Goal: Task Accomplishment & Management: Manage account settings

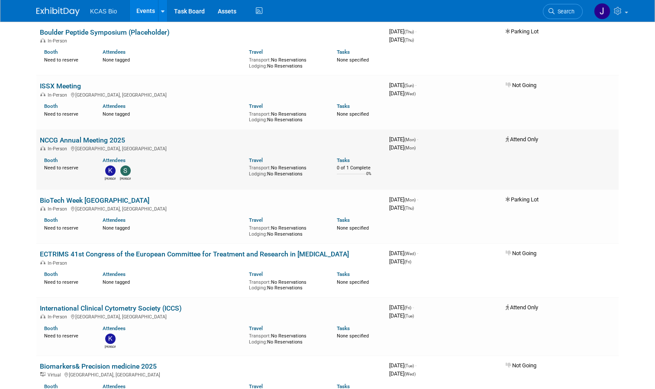
scroll to position [126, 0]
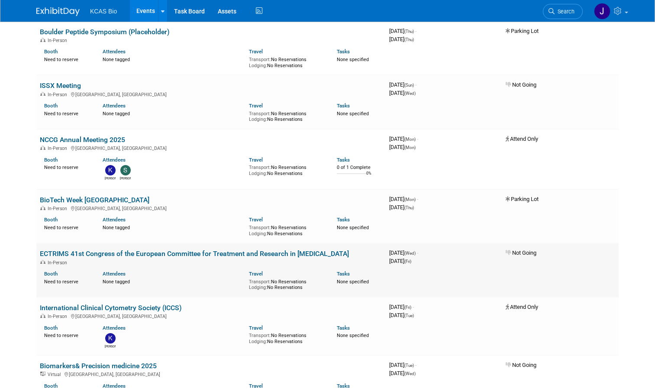
click at [184, 265] on div "Booth Need to reserve Attendees None tagged Travel Transport: No Reservations L…" at bounding box center [211, 277] width 356 height 25
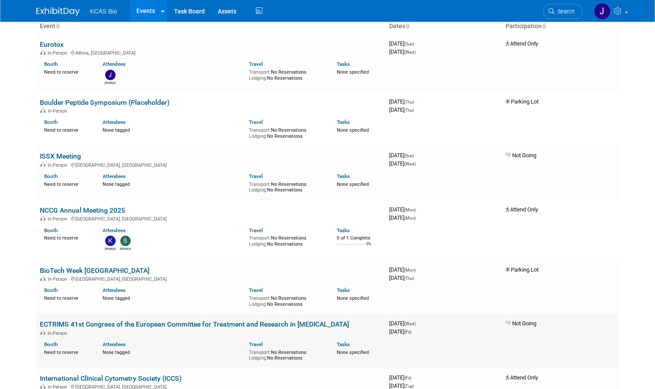
scroll to position [0, 0]
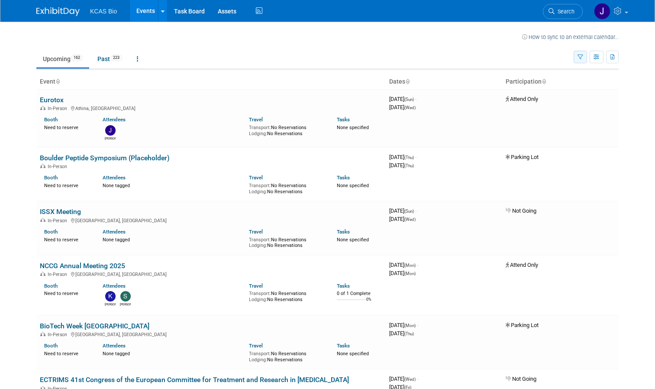
click at [583, 55] on icon "button" at bounding box center [581, 58] width 6 height 6
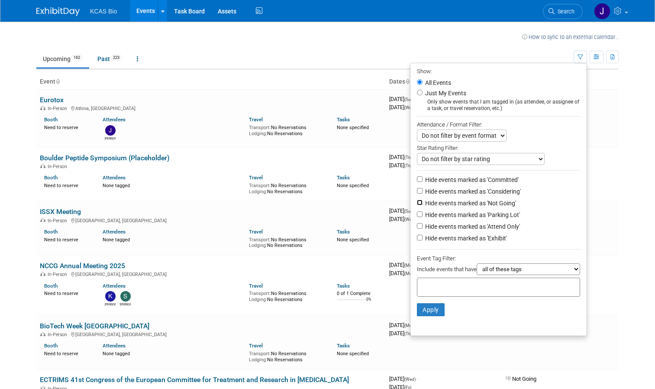
click at [420, 205] on input "Hide events marked as 'Not Going'" at bounding box center [420, 203] width 6 height 6
checkbox input "true"
click at [427, 308] on button "Apply" at bounding box center [431, 309] width 28 height 13
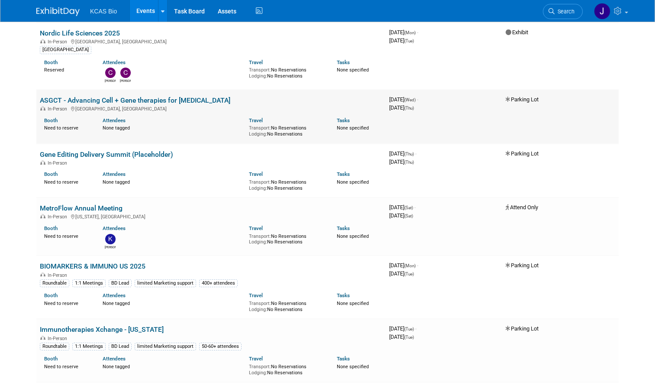
scroll to position [596, 0]
click at [243, 158] on td "Gene Editing Delivery Summit (Placeholder) In-Person Booth Need to reserve Atte…" at bounding box center [211, 170] width 350 height 54
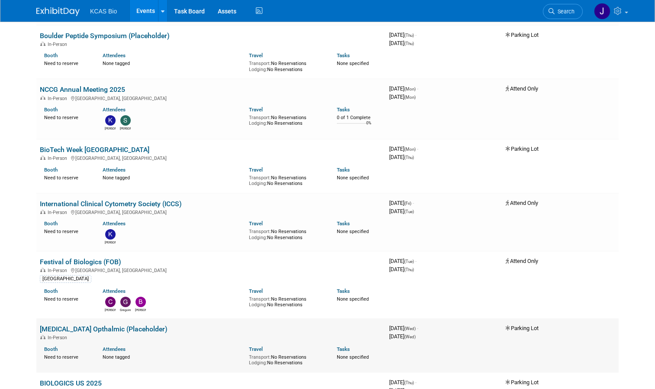
scroll to position [122, 0]
